Goal: Task Accomplishment & Management: Manage account settings

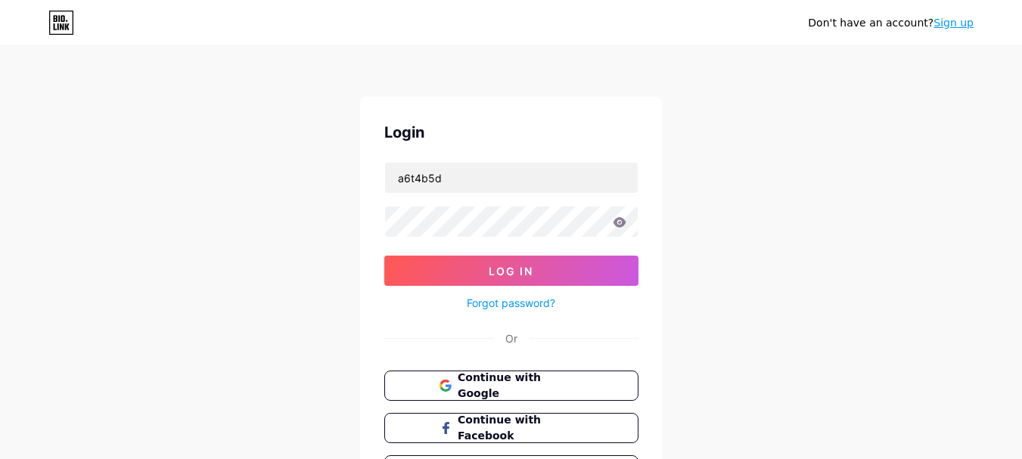
type input "a6t4b5d"
click at [384, 256] on button "Log In" at bounding box center [511, 271] width 254 height 30
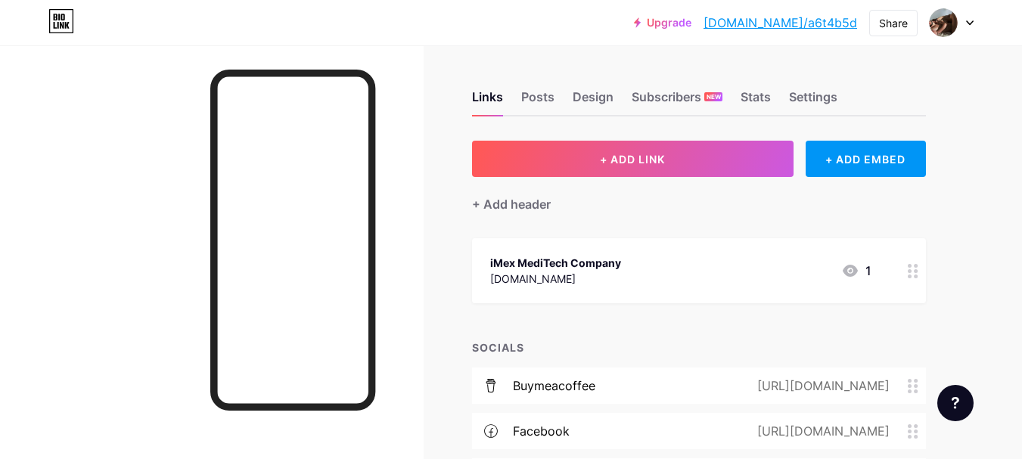
click at [620, 188] on div "+ Add header" at bounding box center [699, 195] width 454 height 37
click at [917, 275] on circle at bounding box center [916, 277] width 4 height 4
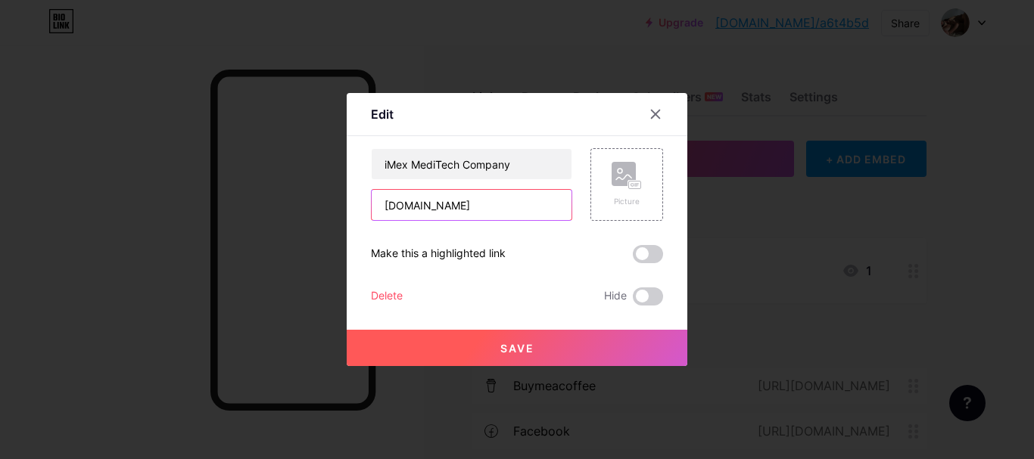
drag, startPoint x: 494, startPoint y: 210, endPoint x: 340, endPoint y: 210, distance: 153.6
click at [347, 210] on div "Edit Content YouTube Play YouTube video without leaving your page. ADD Vimeo Pl…" at bounding box center [517, 229] width 340 height 273
paste input "[URL][DOMAIN_NAME]"
type input "[URL][DOMAIN_NAME]"
click at [639, 250] on span at bounding box center [648, 254] width 30 height 18
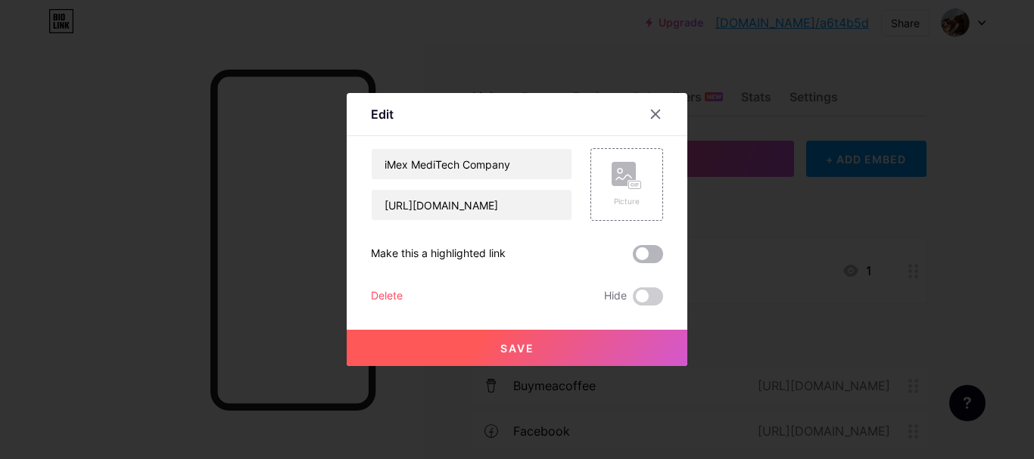
click at [633, 258] on input "checkbox" at bounding box center [633, 258] width 0 height 0
click at [570, 346] on button "Save" at bounding box center [517, 348] width 340 height 36
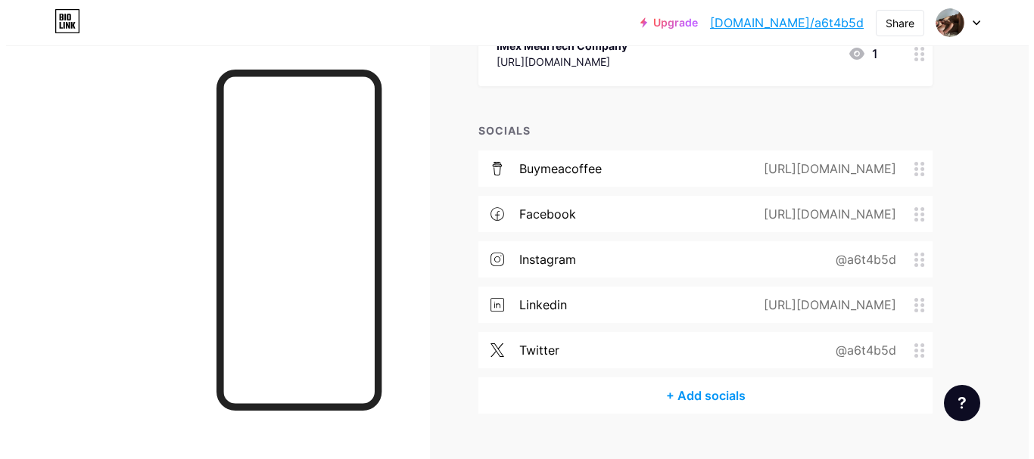
scroll to position [224, 0]
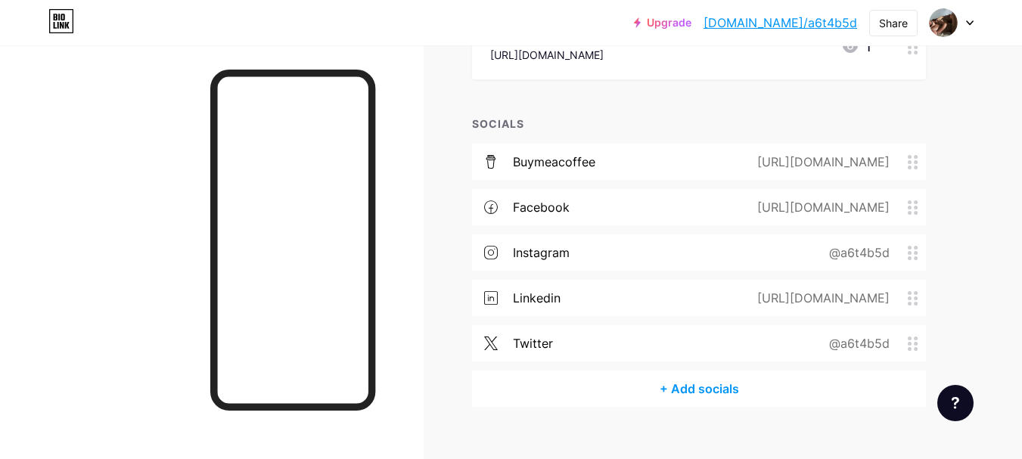
click at [713, 378] on div "+ Add socials" at bounding box center [699, 389] width 454 height 36
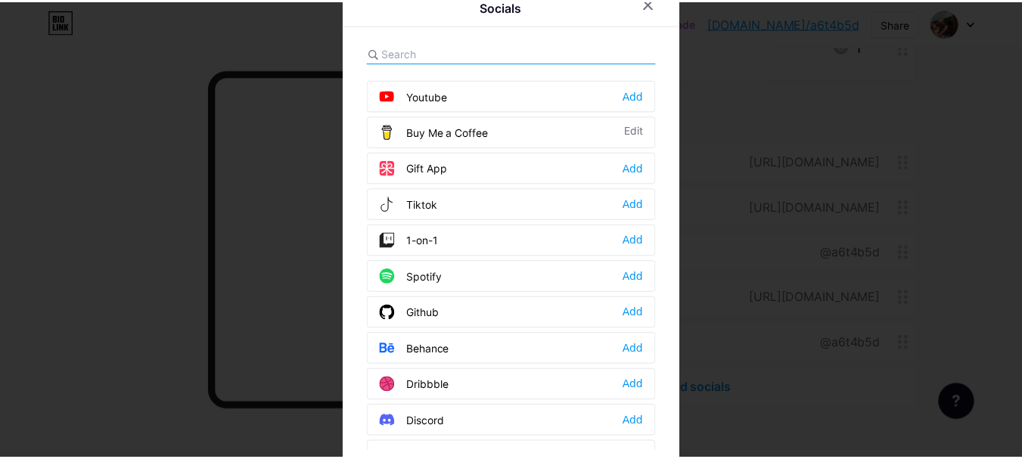
scroll to position [141, 0]
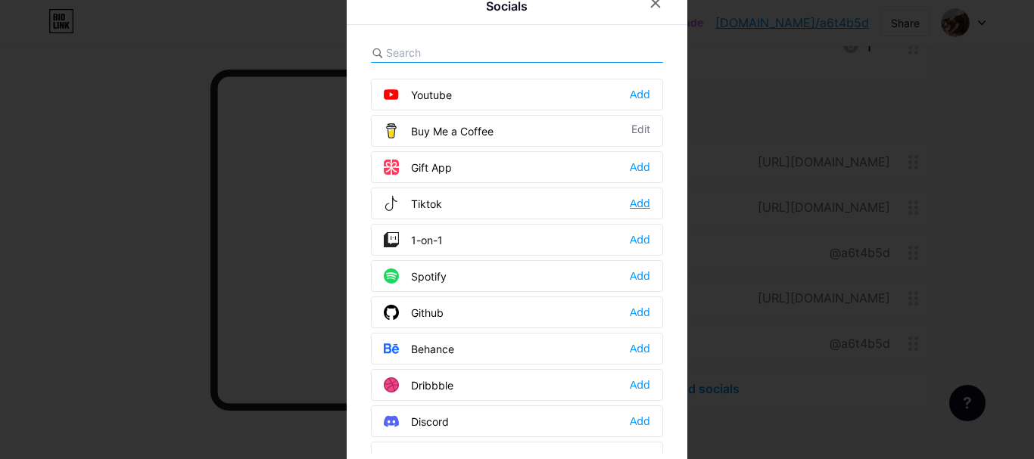
click at [636, 207] on div "Add" at bounding box center [639, 203] width 20 height 15
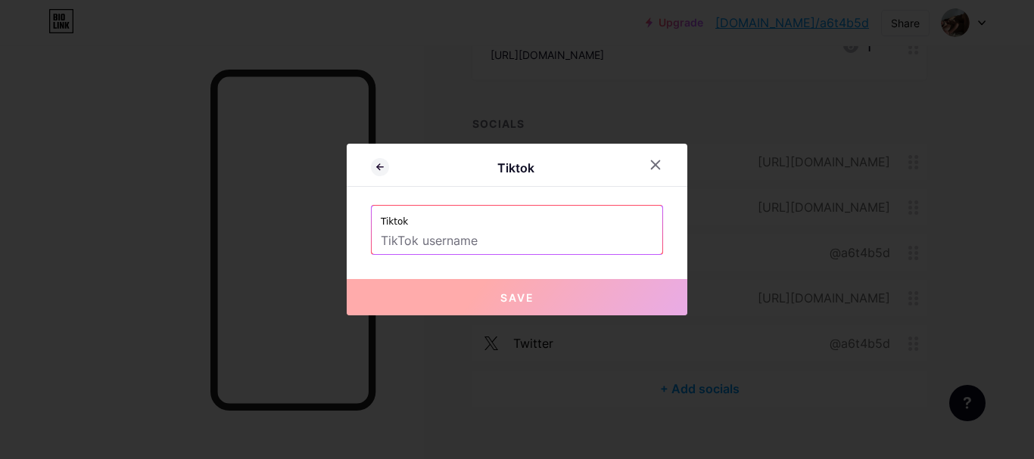
click at [527, 244] on input "text" at bounding box center [517, 241] width 272 height 26
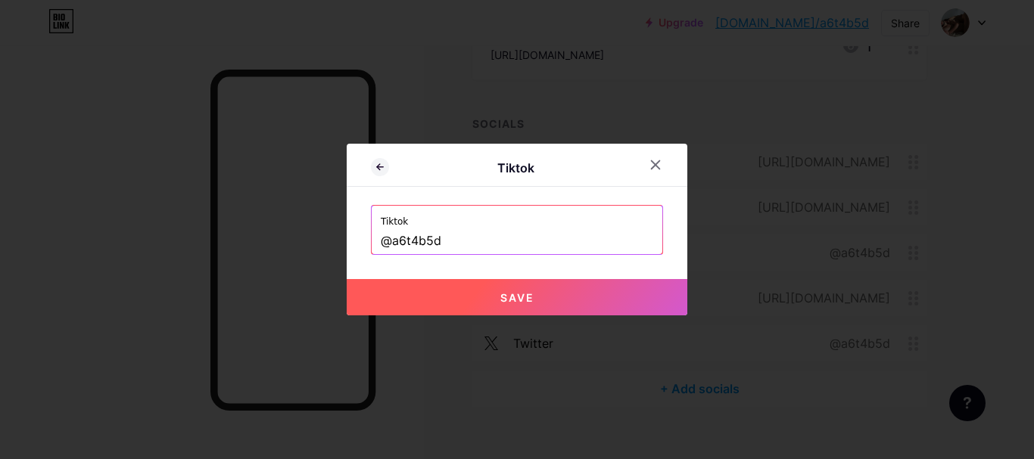
click at [555, 300] on button "Save" at bounding box center [517, 297] width 340 height 36
type input "[URL][DOMAIN_NAME]"
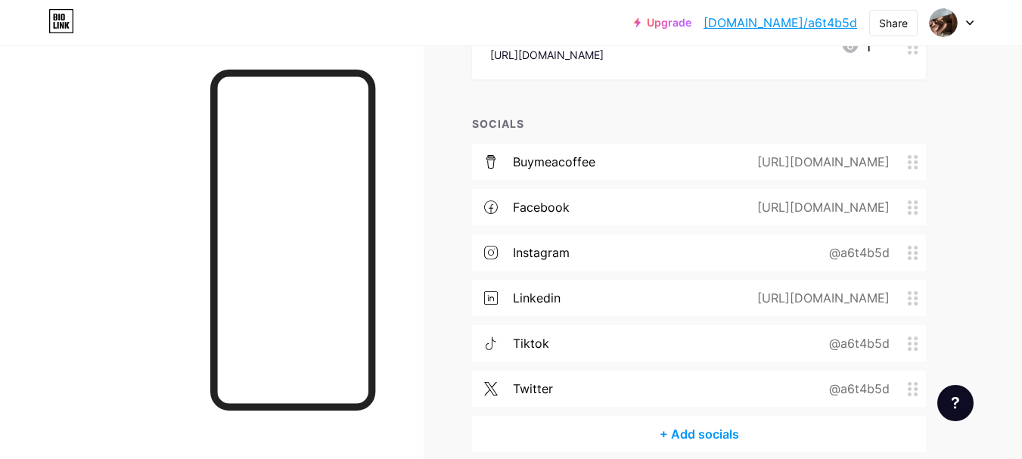
click at [917, 164] on icon at bounding box center [913, 162] width 11 height 14
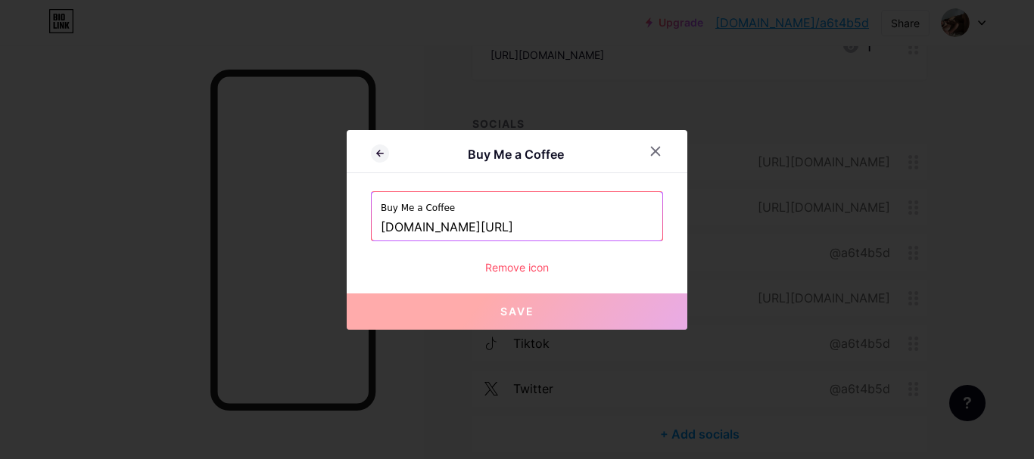
click at [528, 267] on div "Remove icon" at bounding box center [517, 268] width 292 height 16
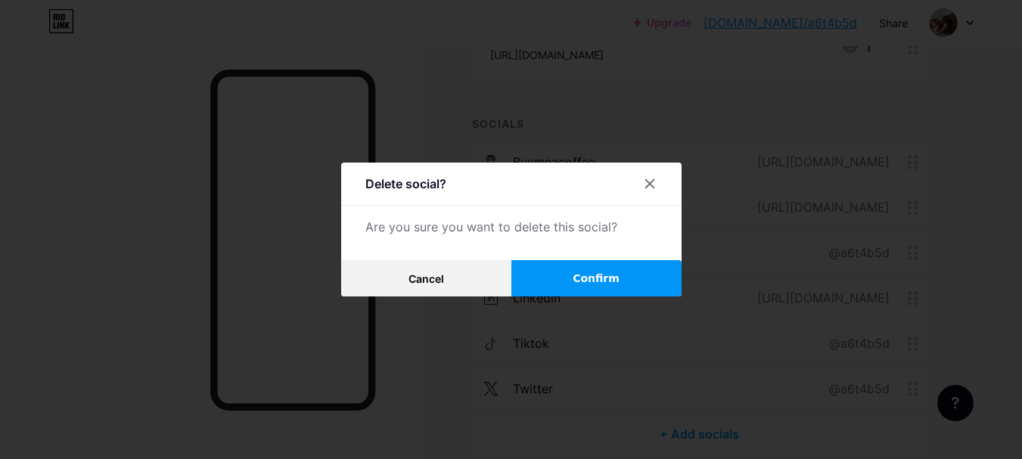
click at [621, 270] on button "Confirm" at bounding box center [596, 278] width 170 height 36
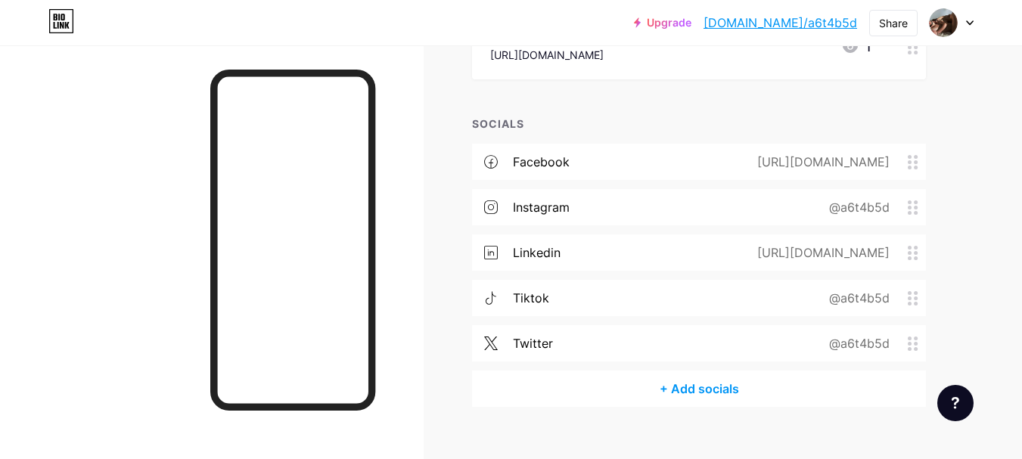
click at [889, 301] on div "@a6t4b5d" at bounding box center [856, 298] width 103 height 18
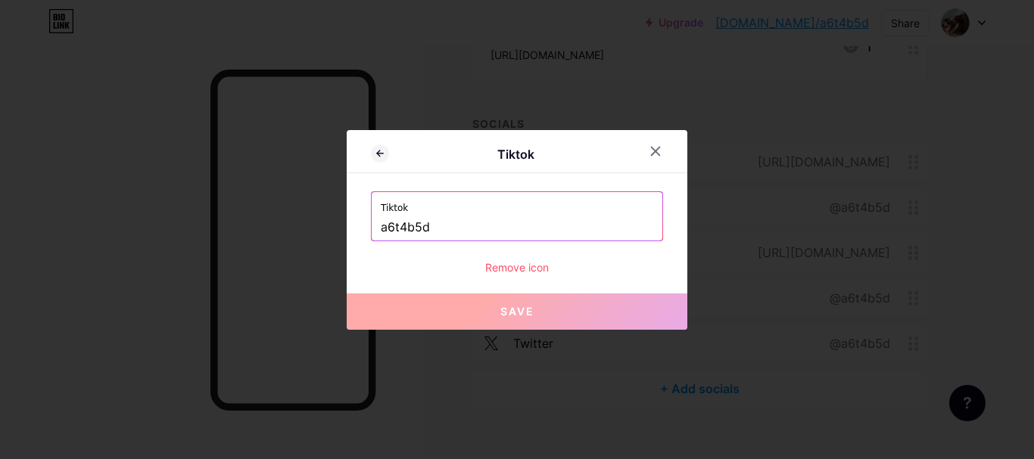
click at [449, 229] on input "a6t4b5d" at bounding box center [517, 228] width 272 height 26
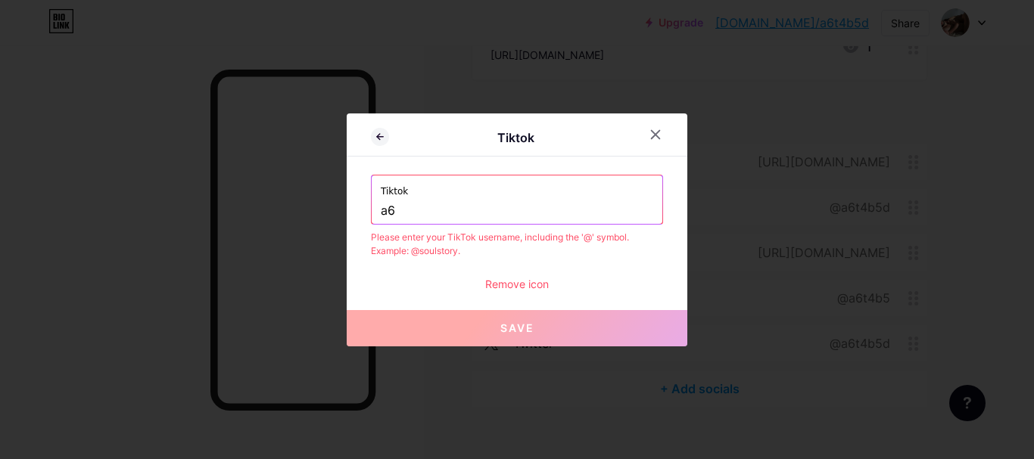
type input "a"
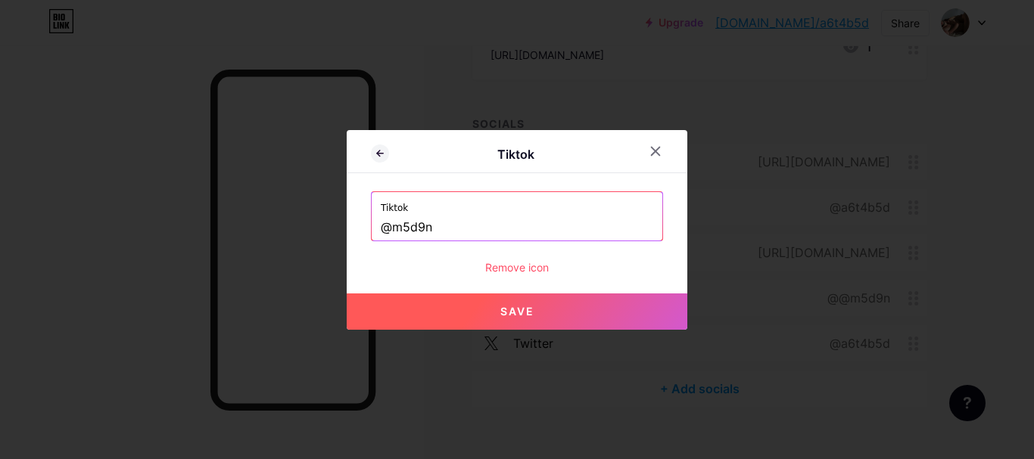
click at [491, 302] on button "Save" at bounding box center [517, 312] width 340 height 36
type input "[URL][DOMAIN_NAME]"
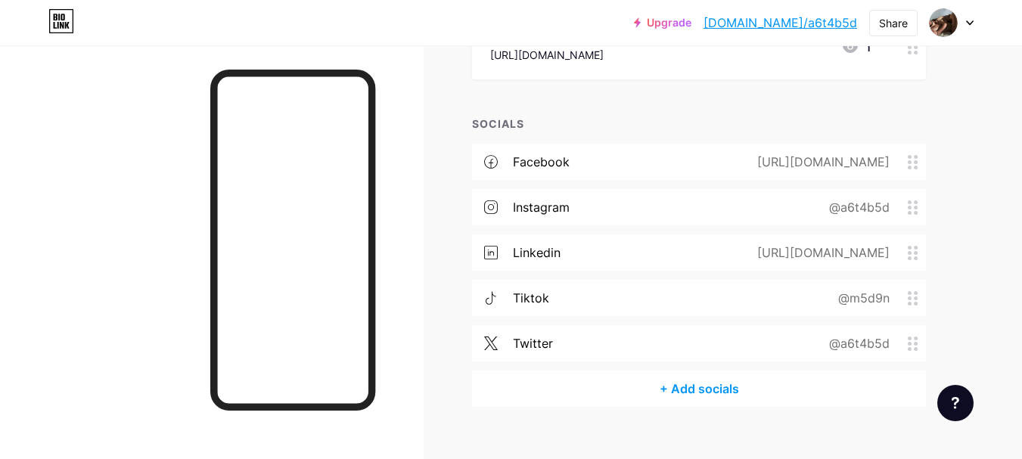
click at [873, 293] on div "@m5d9n" at bounding box center [861, 298] width 94 height 18
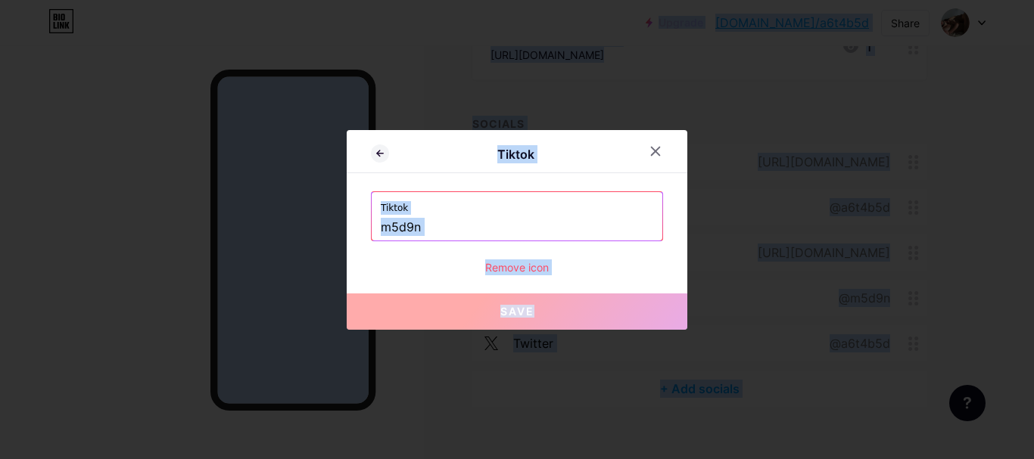
click at [556, 217] on input "m5d9n" at bounding box center [517, 228] width 272 height 26
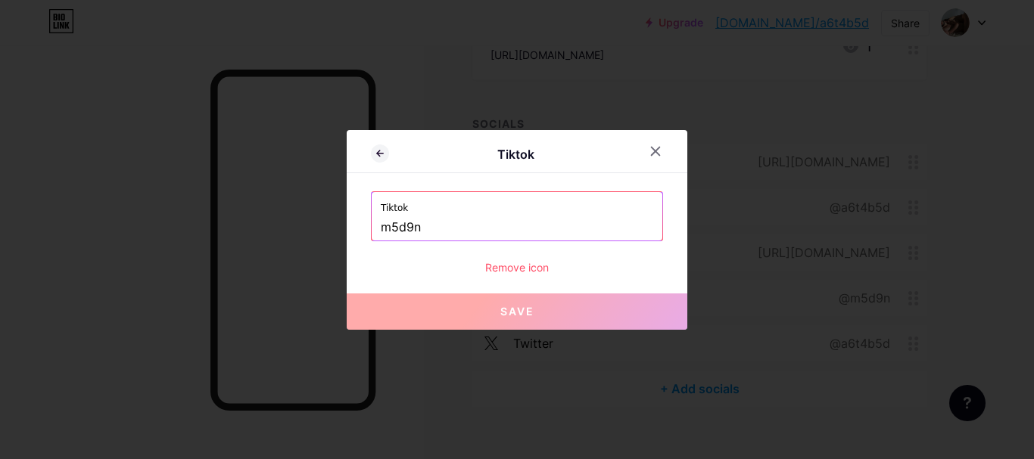
click at [488, 222] on input "m5d9n" at bounding box center [517, 228] width 272 height 26
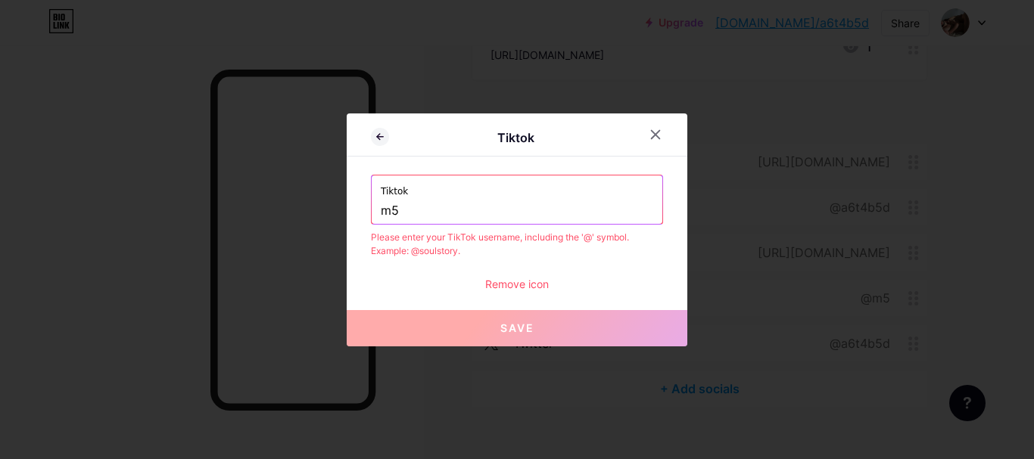
type input "m"
paste input "@a6t4b5d"
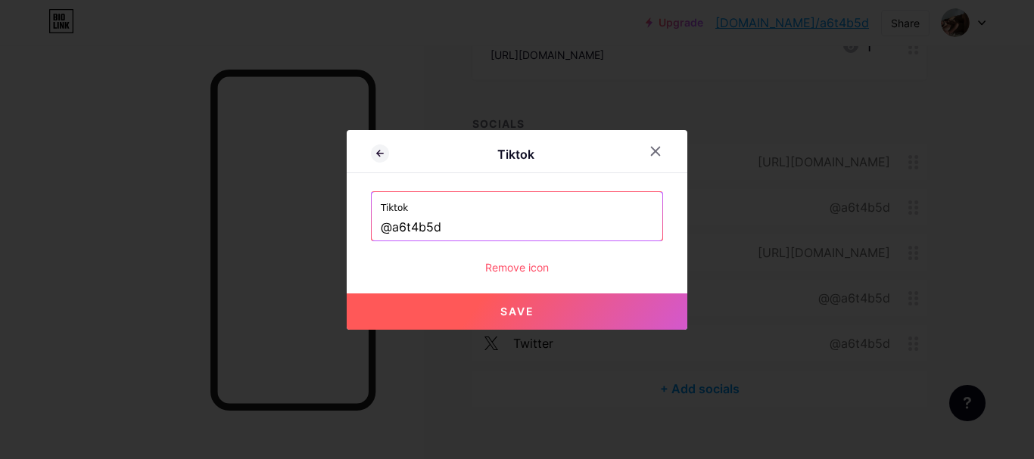
click at [498, 328] on button "Save" at bounding box center [517, 312] width 340 height 36
type input "[URL][DOMAIN_NAME]"
